Goal: Task Accomplishment & Management: Manage account settings

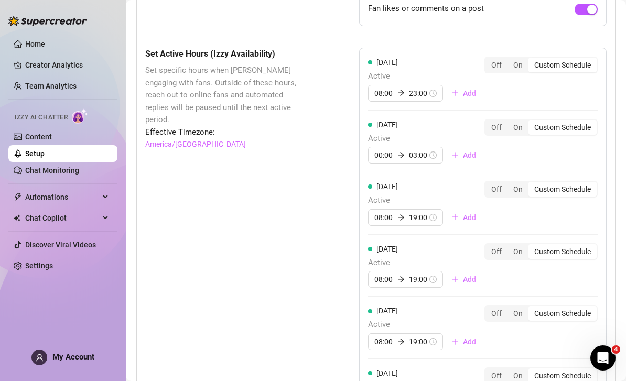
scroll to position [874, 0]
click at [379, 149] on input "00:00" at bounding box center [384, 155] width 19 height 12
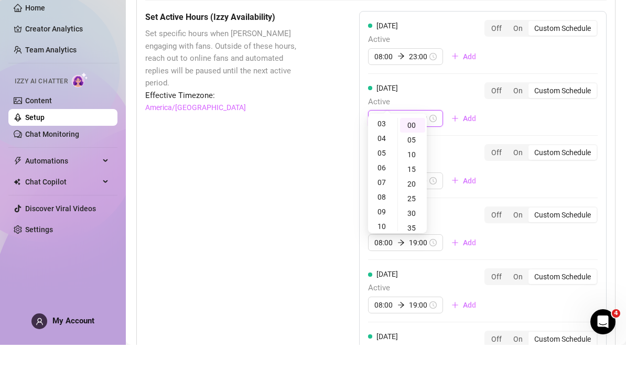
scroll to position [49, 0]
type input "08:00"
click at [381, 222] on div "08" at bounding box center [382, 229] width 25 height 15
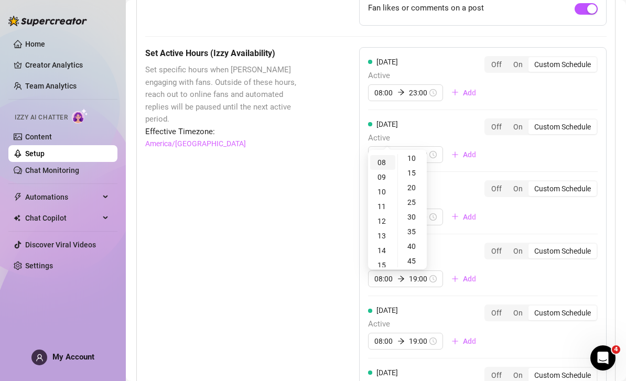
scroll to position [32, 0]
click at [412, 149] on input "03:00" at bounding box center [418, 155] width 19 height 12
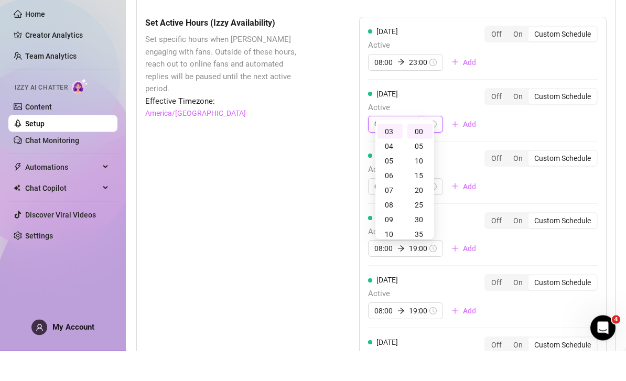
scroll to position [0, 0]
click at [417, 228] on div "25" at bounding box center [420, 235] width 25 height 15
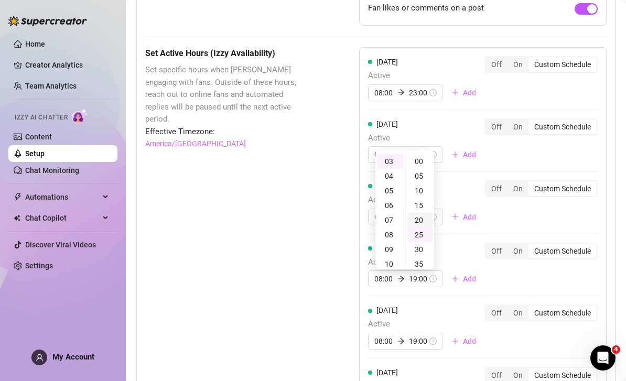
type input "03:20"
click at [419, 213] on div "20" at bounding box center [420, 220] width 25 height 15
click at [444, 119] on div "[DATE] Active 08:00 03:20 Add" at bounding box center [426, 141] width 116 height 45
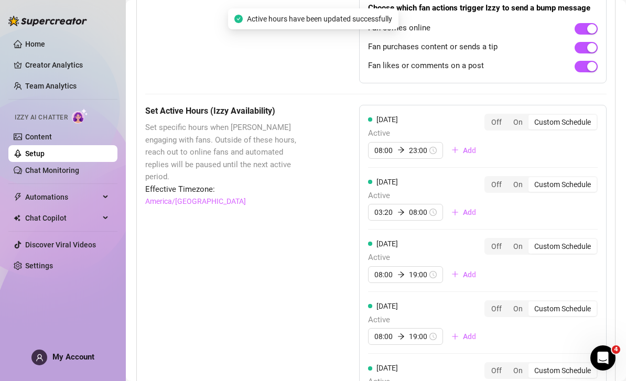
scroll to position [804, 0]
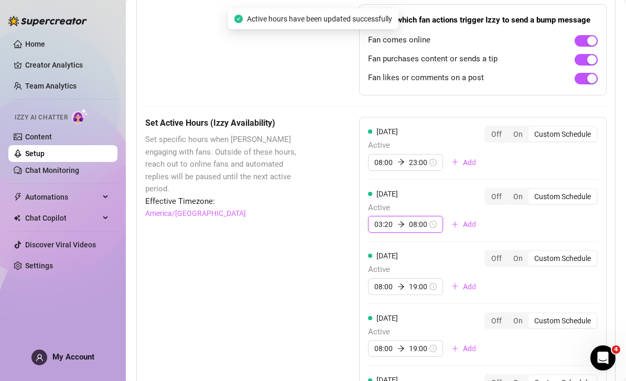
click at [382, 219] on input "03:20" at bounding box center [384, 225] width 19 height 12
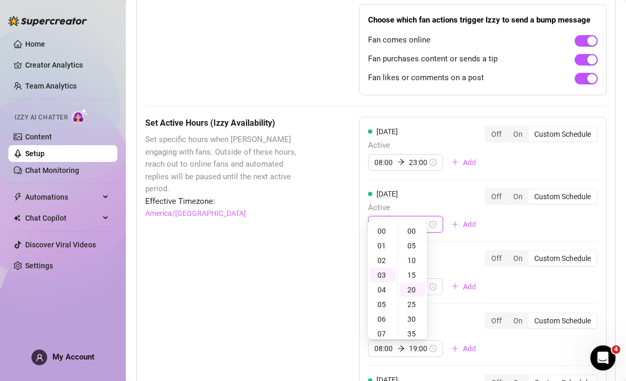
scroll to position [58, 0]
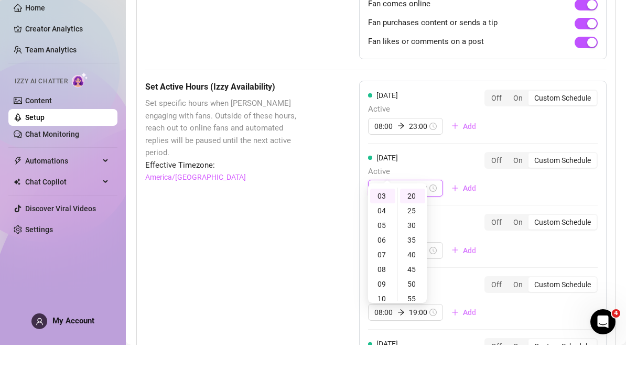
click at [378, 219] on input "03:20" at bounding box center [384, 225] width 19 height 12
click at [427, 188] on div "[DATE] Active 08 08:00 Add" at bounding box center [426, 210] width 116 height 45
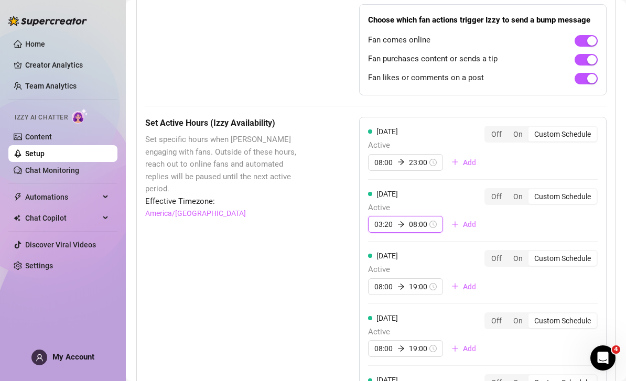
click at [388, 219] on input "03:20" at bounding box center [384, 225] width 19 height 12
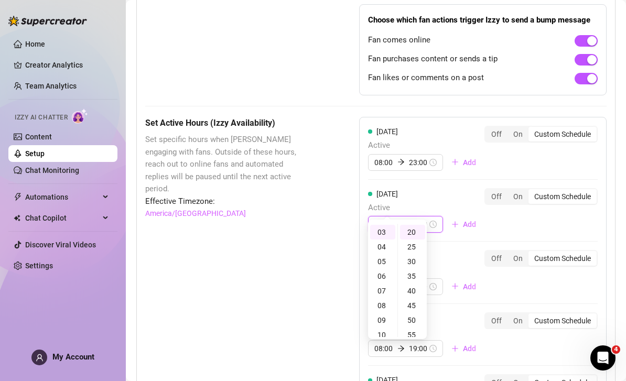
click at [422, 219] on input "08:00" at bounding box center [418, 225] width 19 height 12
type input "03:20"
type input "019:00"
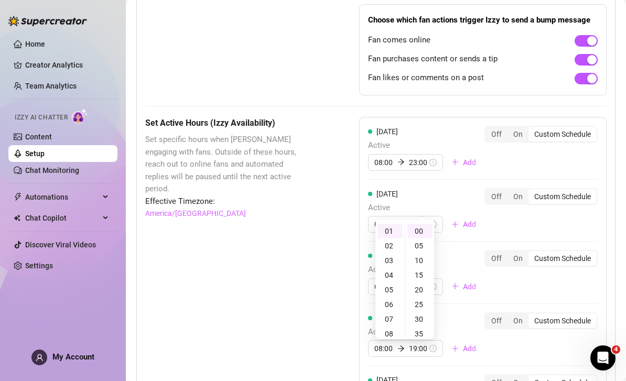
click at [451, 202] on span "Active" at bounding box center [426, 208] width 116 height 13
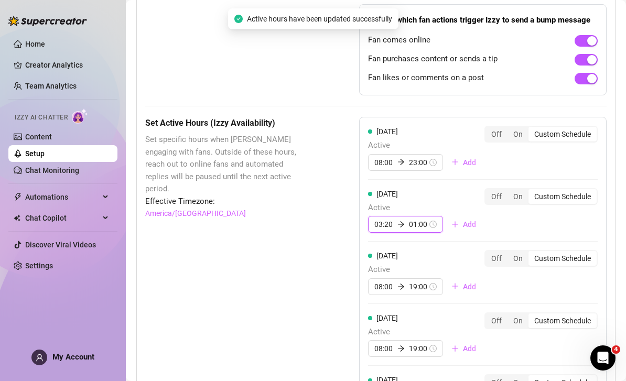
click at [423, 219] on input "01:00" at bounding box center [418, 225] width 19 height 12
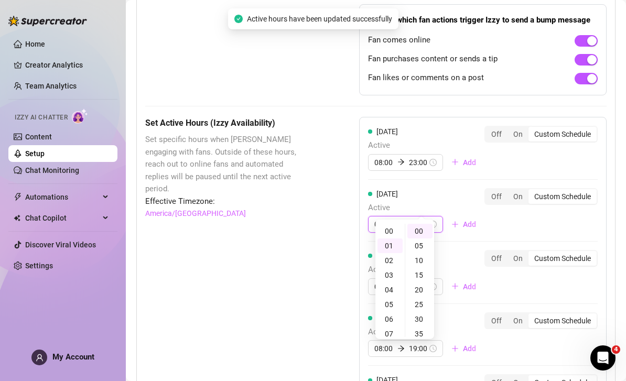
scroll to position [14, 0]
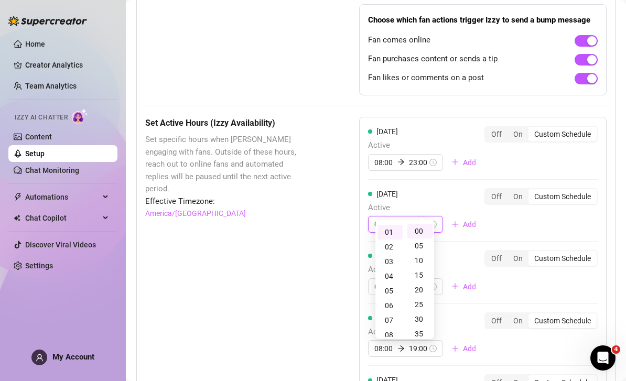
click at [410, 219] on input "01:00" at bounding box center [418, 225] width 19 height 12
click at [415, 219] on input "01:00" at bounding box center [418, 225] width 19 height 12
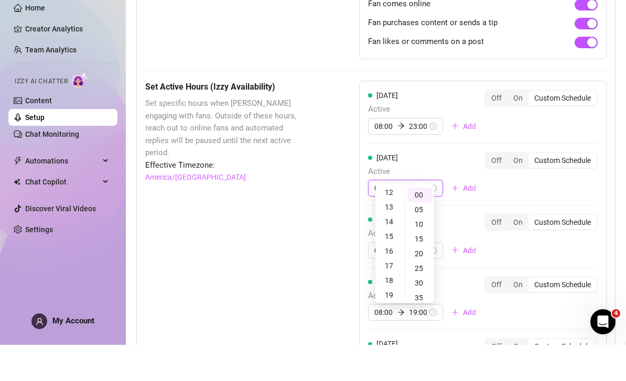
scroll to position [180, 0]
type input "19:00"
click at [390, 323] on div "19" at bounding box center [390, 330] width 25 height 15
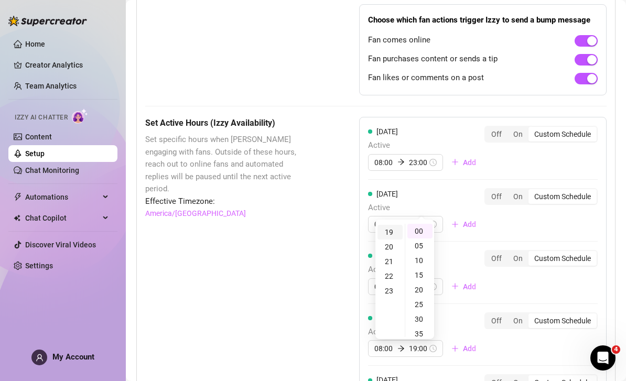
scroll to position [16, 0]
click at [419, 224] on div "00" at bounding box center [420, 231] width 25 height 15
click at [430, 188] on div "[DATE] Active 03:20 19:00 Add" at bounding box center [426, 210] width 116 height 45
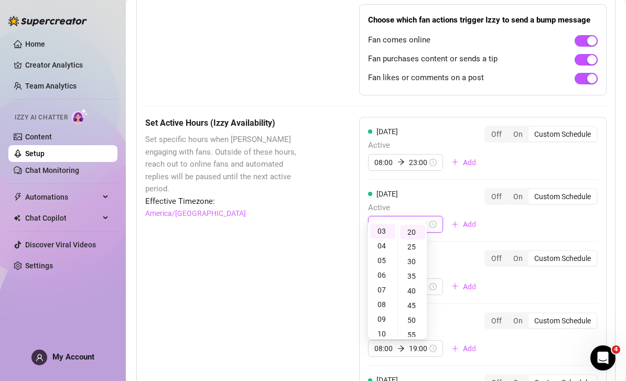
scroll to position [44, 0]
click at [378, 297] on div "08" at bounding box center [382, 304] width 25 height 15
type input "08:00"
click at [413, 229] on div "00" at bounding box center [412, 231] width 25 height 15
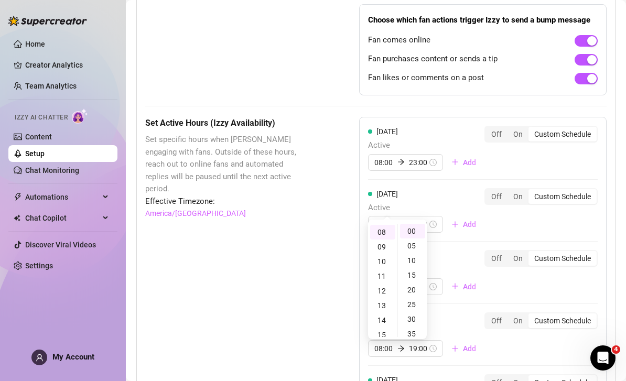
click at [436, 188] on div "[DATE] Active 08:00 19:00 Add" at bounding box center [426, 210] width 116 height 45
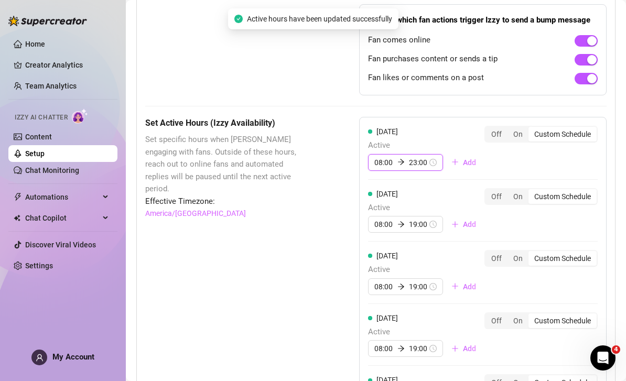
click at [418, 157] on input "23:00" at bounding box center [418, 163] width 19 height 12
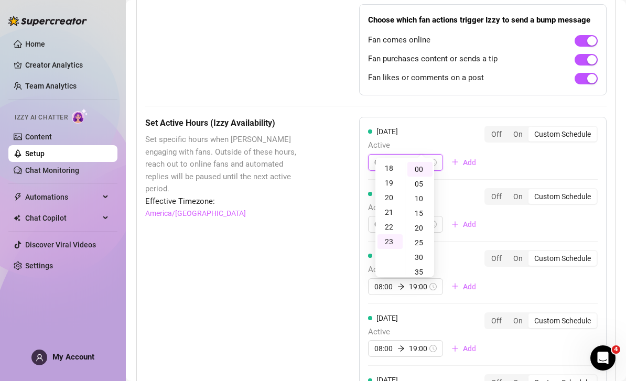
scroll to position [221, 0]
type input "19:00"
click at [391, 223] on div "19" at bounding box center [390, 227] width 25 height 15
click at [420, 168] on div "00" at bounding box center [420, 169] width 25 height 15
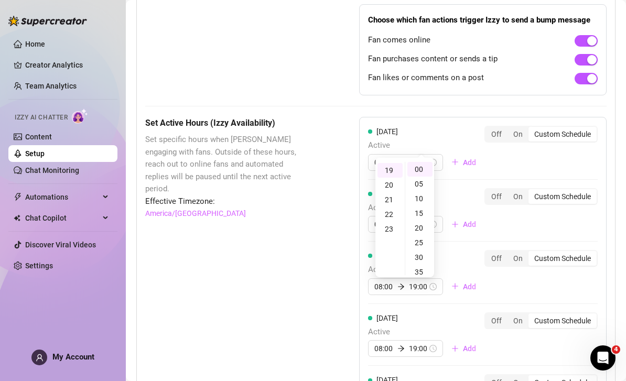
click at [431, 126] on div "[DATE] Active 08:00 19:00 Add" at bounding box center [426, 148] width 116 height 45
click at [317, 232] on div "Set Active Hours (Izzy Availability) Set specific hours when Izzy engaging with…" at bounding box center [376, 382] width 462 height 531
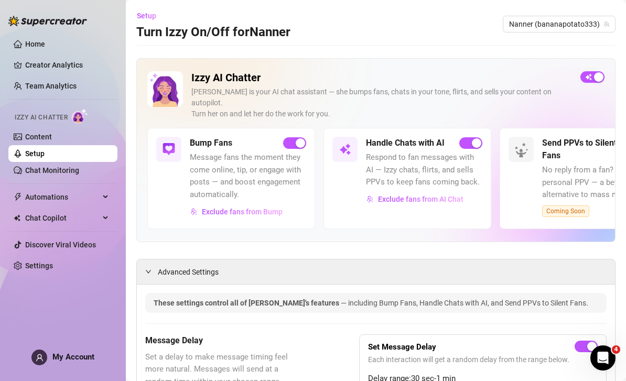
scroll to position [0, 0]
click at [566, 206] on span "Coming Soon" at bounding box center [565, 212] width 47 height 12
click at [77, 86] on link "Team Analytics" at bounding box center [50, 86] width 51 height 8
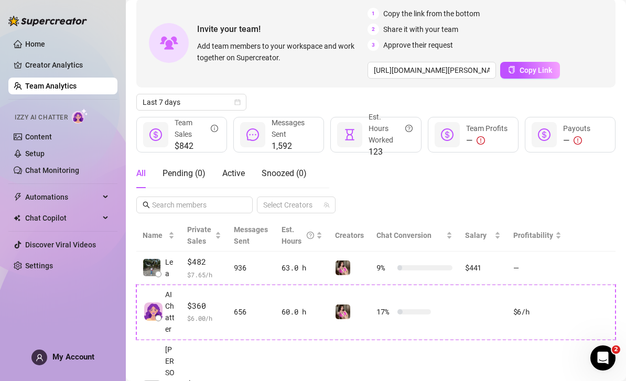
scroll to position [50, 0]
click at [238, 106] on span "Last 7 days" at bounding box center [192, 103] width 98 height 16
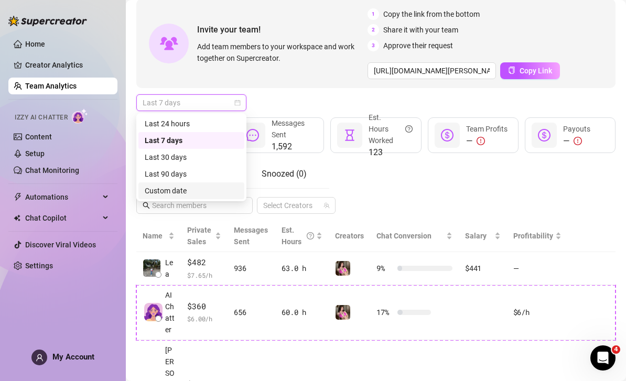
click at [203, 190] on div "Custom date" at bounding box center [191, 191] width 93 height 12
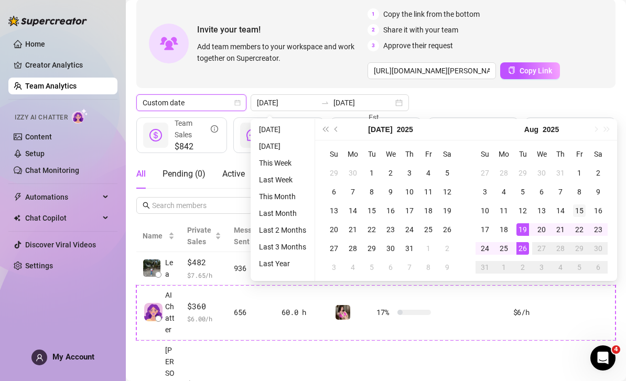
click at [577, 216] on div "15" at bounding box center [579, 211] width 13 height 13
click at [519, 248] on div "26" at bounding box center [523, 248] width 13 height 13
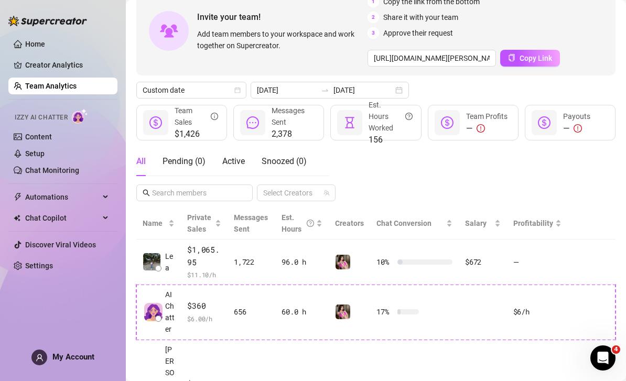
scroll to position [62, 0]
click at [375, 93] on input "2025-08-26" at bounding box center [364, 91] width 60 height 12
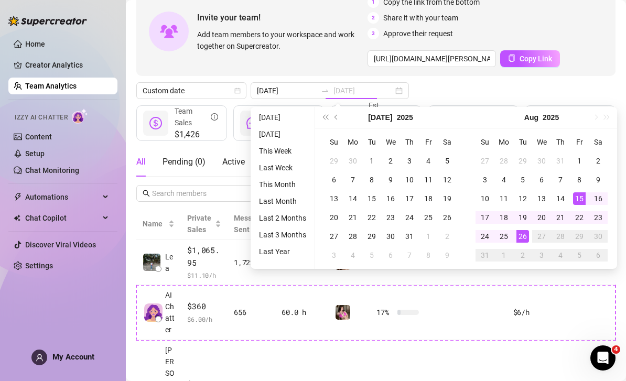
click at [521, 235] on div "26" at bounding box center [523, 236] width 13 height 13
click at [520, 232] on div "26" at bounding box center [523, 236] width 13 height 13
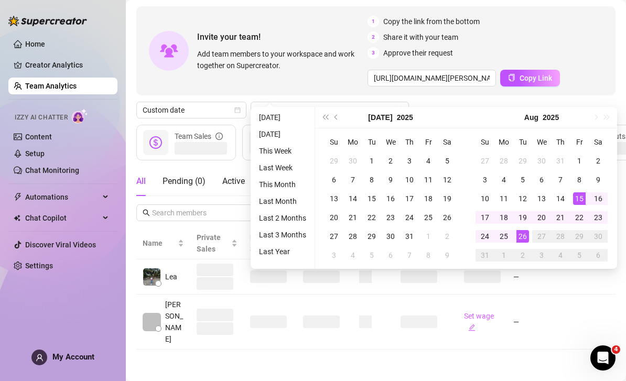
type input "2025-08-26"
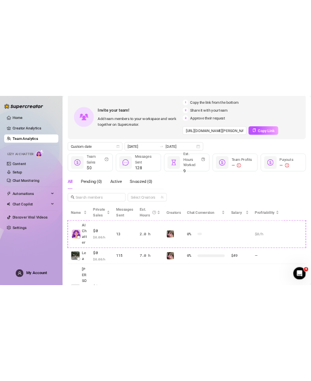
scroll to position [50, 0]
